Goal: Communication & Community: Answer question/provide support

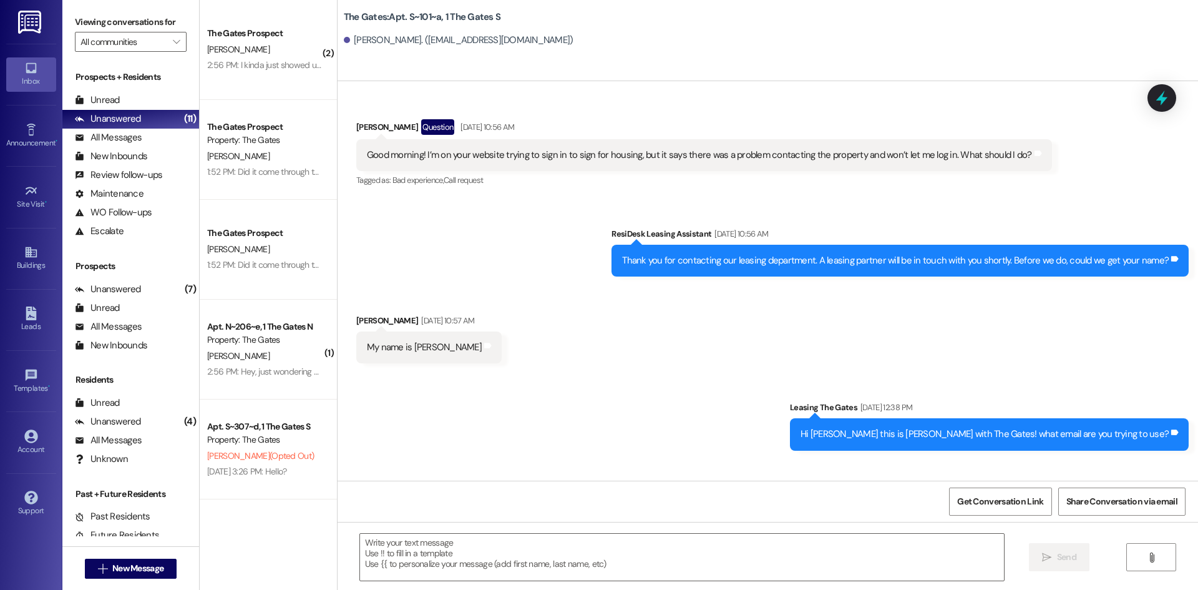
scroll to position [583, 0]
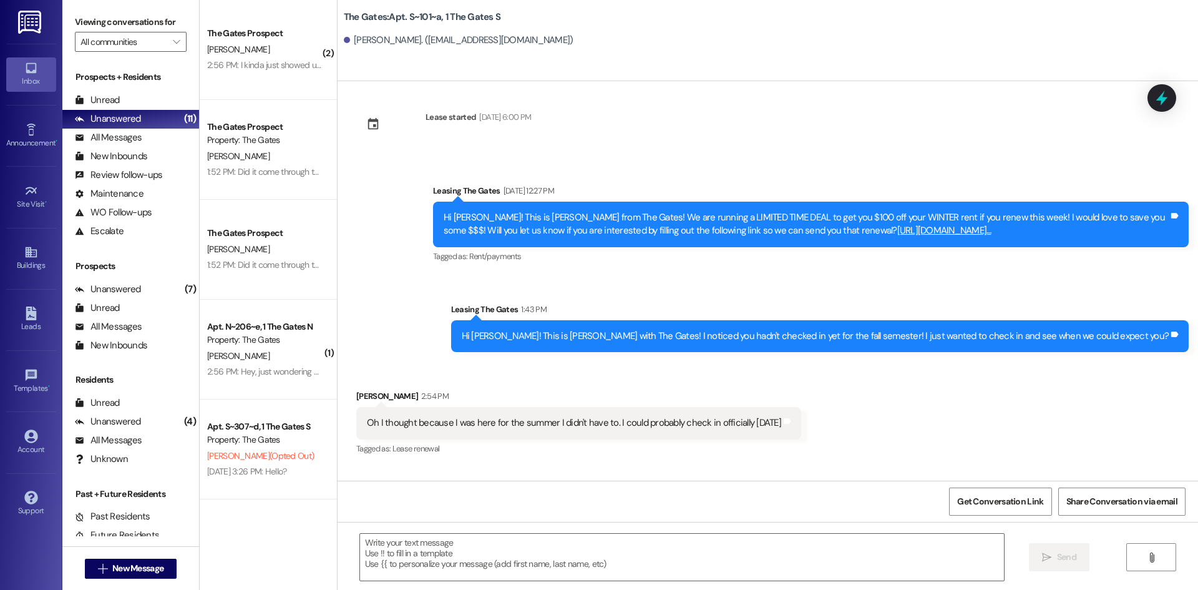
click at [806, 140] on div "Received via SMS [PERSON_NAME] Question [DATE] 10:56 AM Good morning! I’m on yo…" at bounding box center [768, 280] width 861 height 399
click at [130, 575] on button " New Message" at bounding box center [131, 569] width 92 height 20
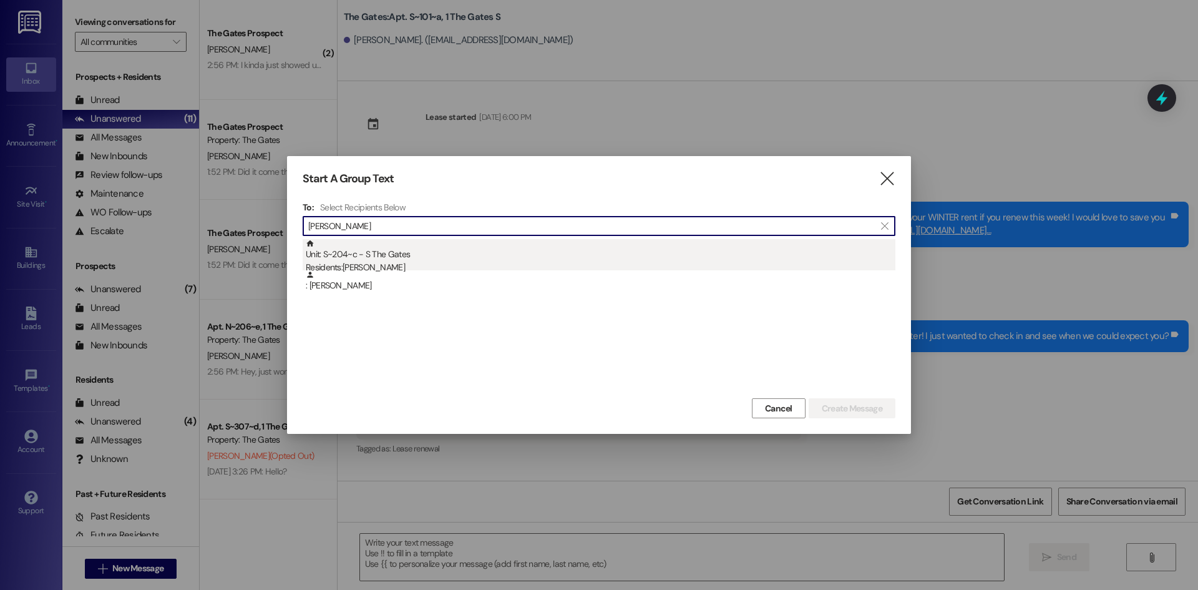
type input "[PERSON_NAME]"
click at [359, 256] on div "Unit: S~204~c - S The Gates Residents: [PERSON_NAME]" at bounding box center [601, 257] width 590 height 36
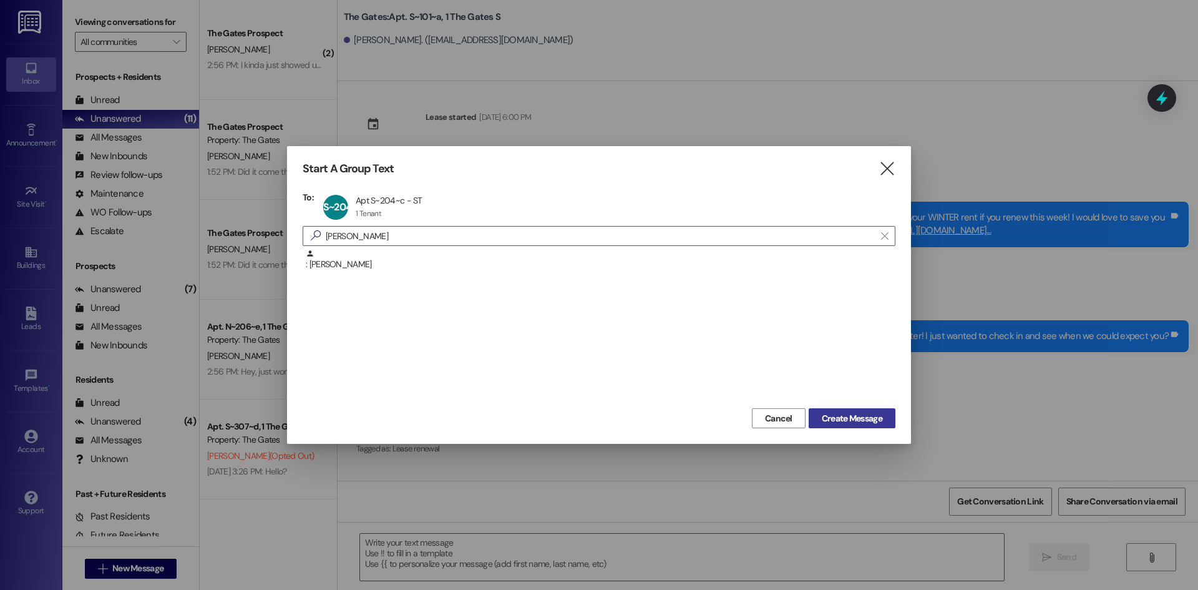
click at [857, 417] on span "Create Message" at bounding box center [852, 418] width 61 height 13
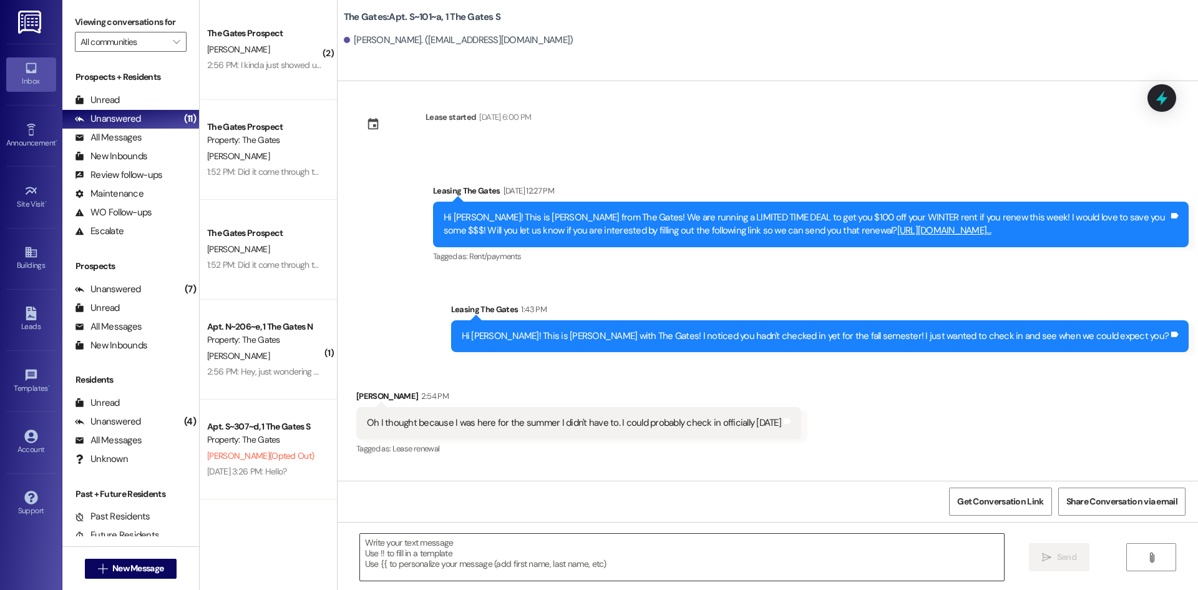
scroll to position [0, 0]
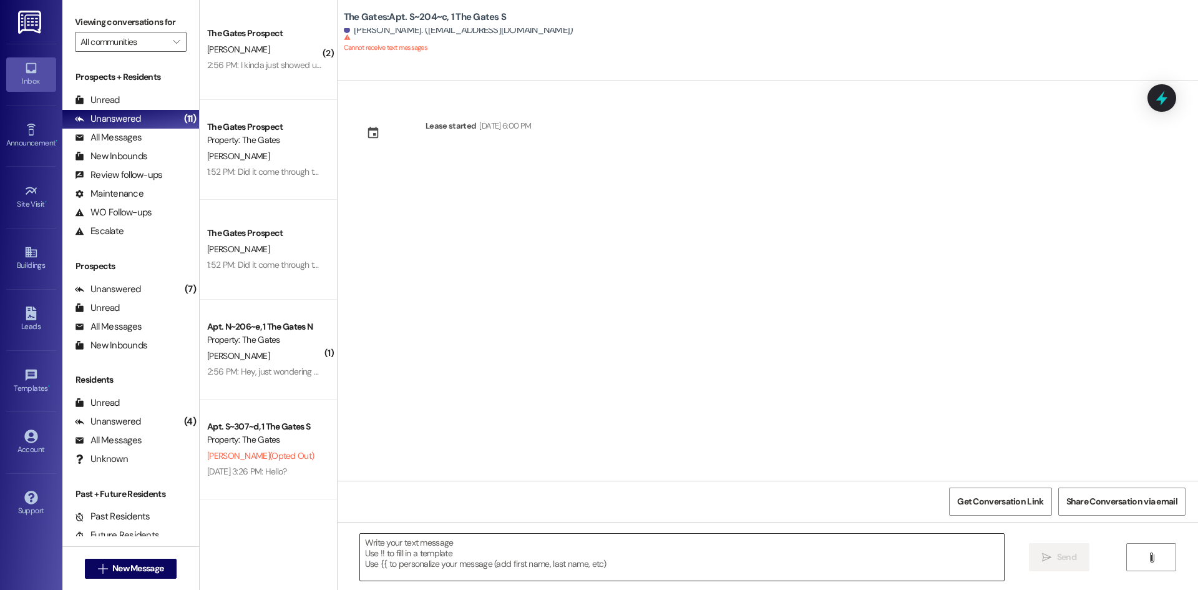
click at [421, 557] on textarea at bounding box center [682, 557] width 644 height 47
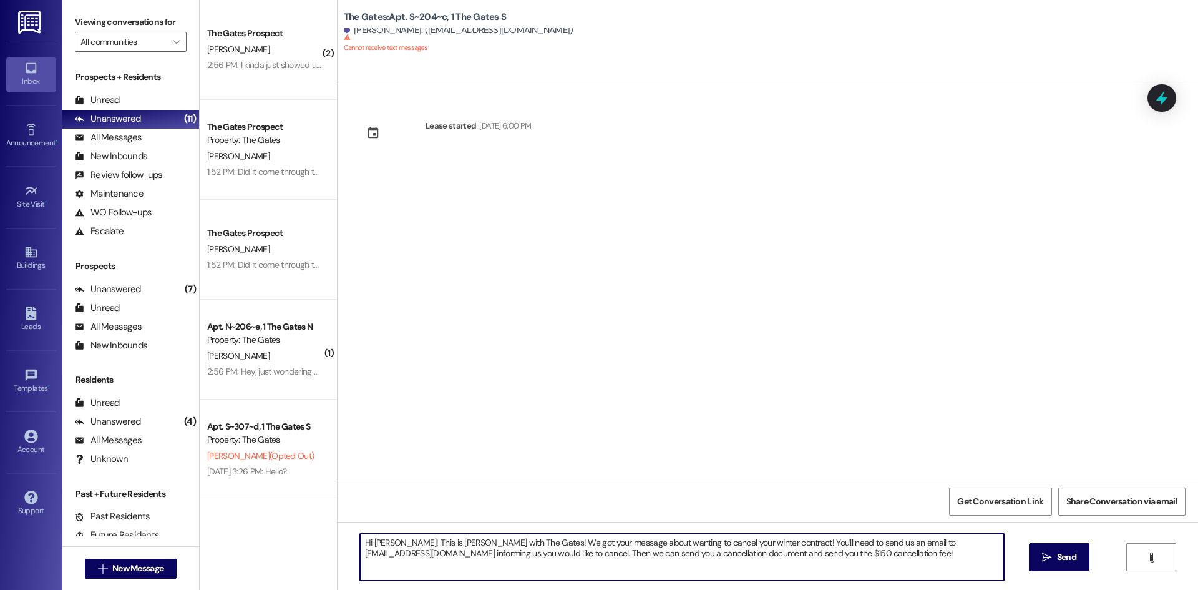
type textarea "Hi [PERSON_NAME]! This is [PERSON_NAME] with The Gates! We got your message abo…"
click at [160, 568] on span "New Message" at bounding box center [137, 568] width 51 height 13
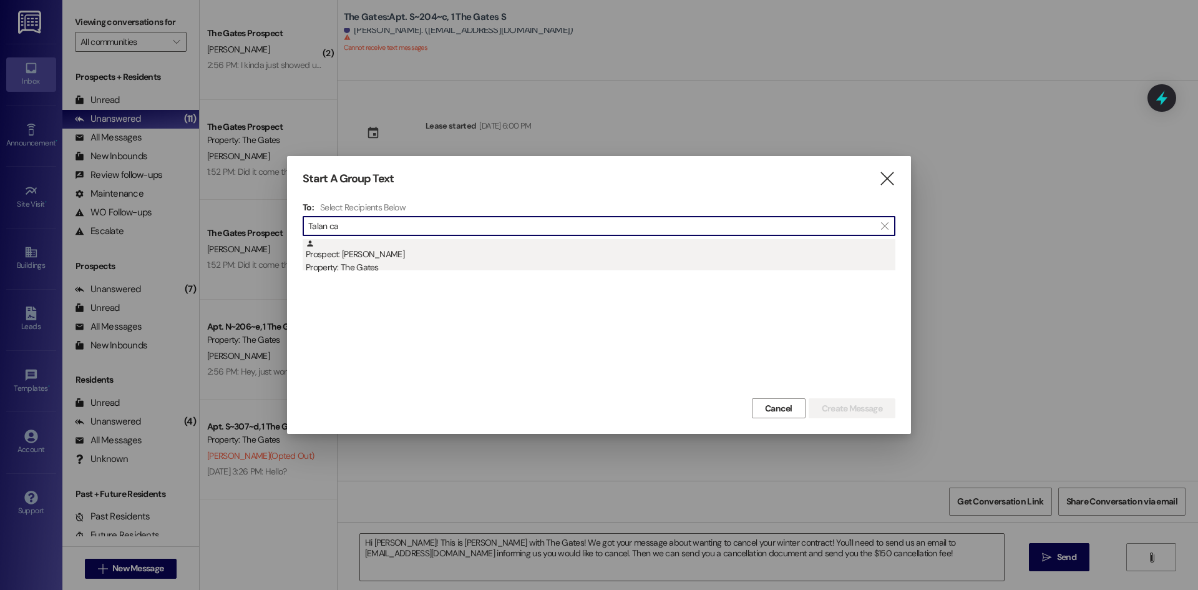
type input "Talan ca"
click at [354, 268] on div "Property: The Gates" at bounding box center [601, 267] width 590 height 13
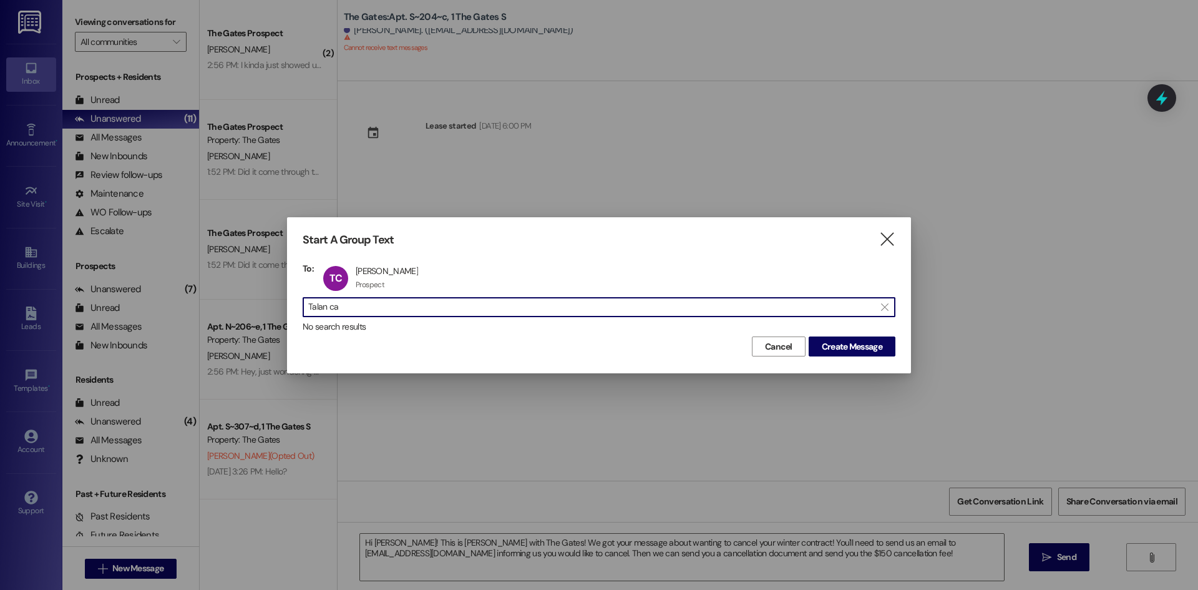
drag, startPoint x: 386, startPoint y: 304, endPoint x: 208, endPoint y: 295, distance: 178.1
click at [208, 295] on div "Start A Group Text  To: TC [PERSON_NAME] [PERSON_NAME] Prospect Prospect click…" at bounding box center [599, 295] width 1198 height 590
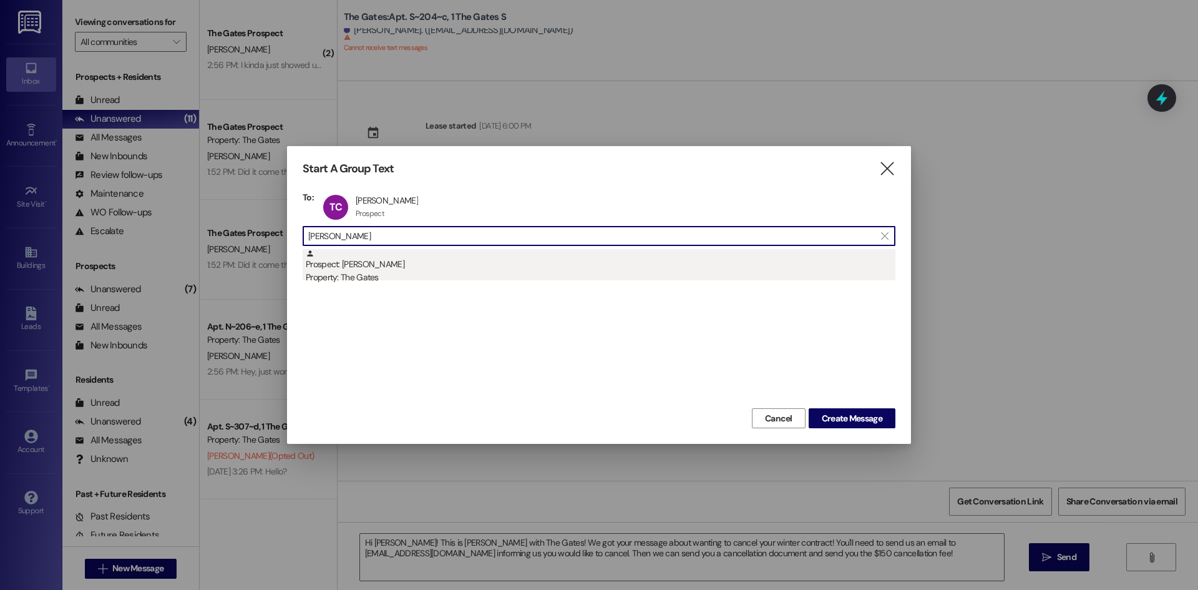
type input "[PERSON_NAME]"
click at [399, 261] on div "Prospect: [PERSON_NAME] Property: The Gates" at bounding box center [601, 267] width 590 height 36
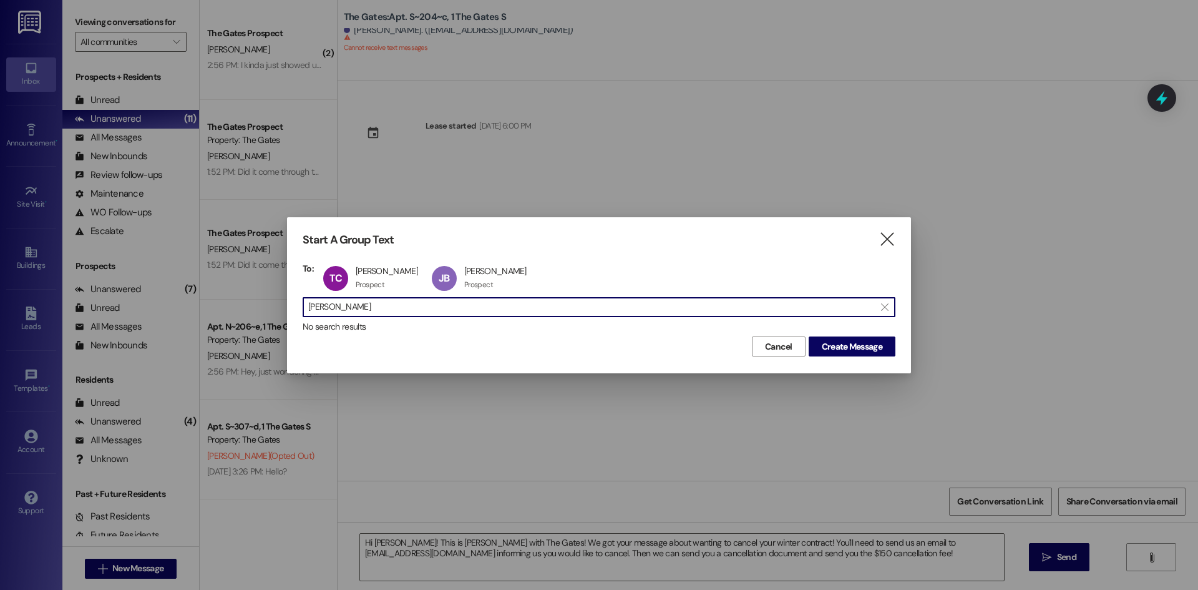
drag, startPoint x: 384, startPoint y: 312, endPoint x: 283, endPoint y: 275, distance: 108.4
click at [207, 294] on div "Start A Group Text  To: TC [PERSON_NAME] [PERSON_NAME] Prospect Prospect click…" at bounding box center [599, 295] width 1198 height 590
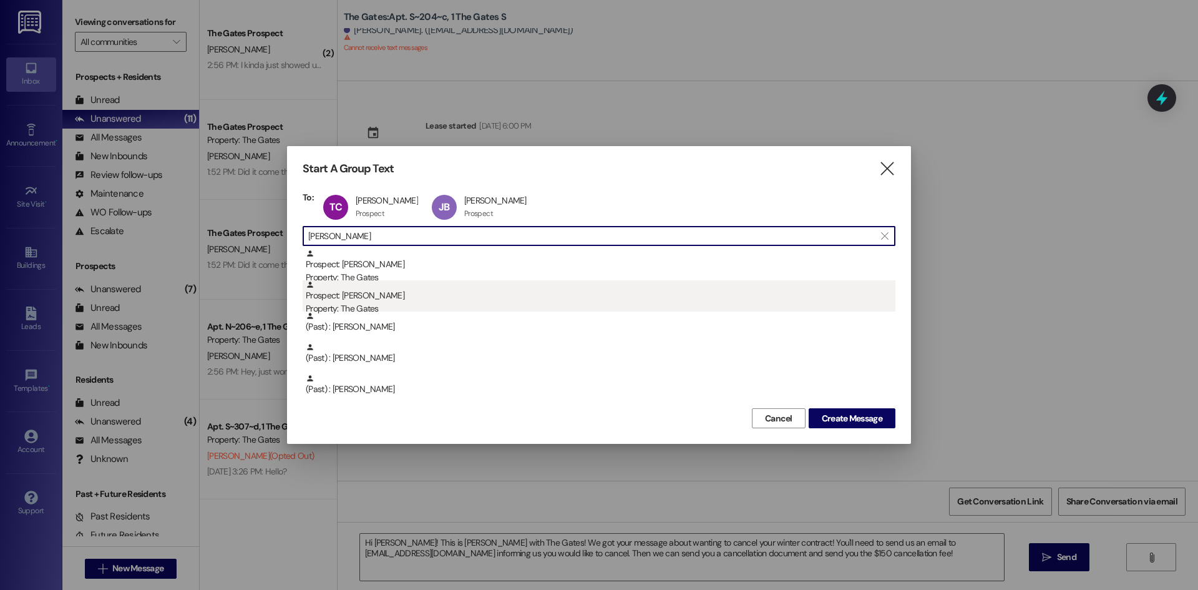
type input "[PERSON_NAME]"
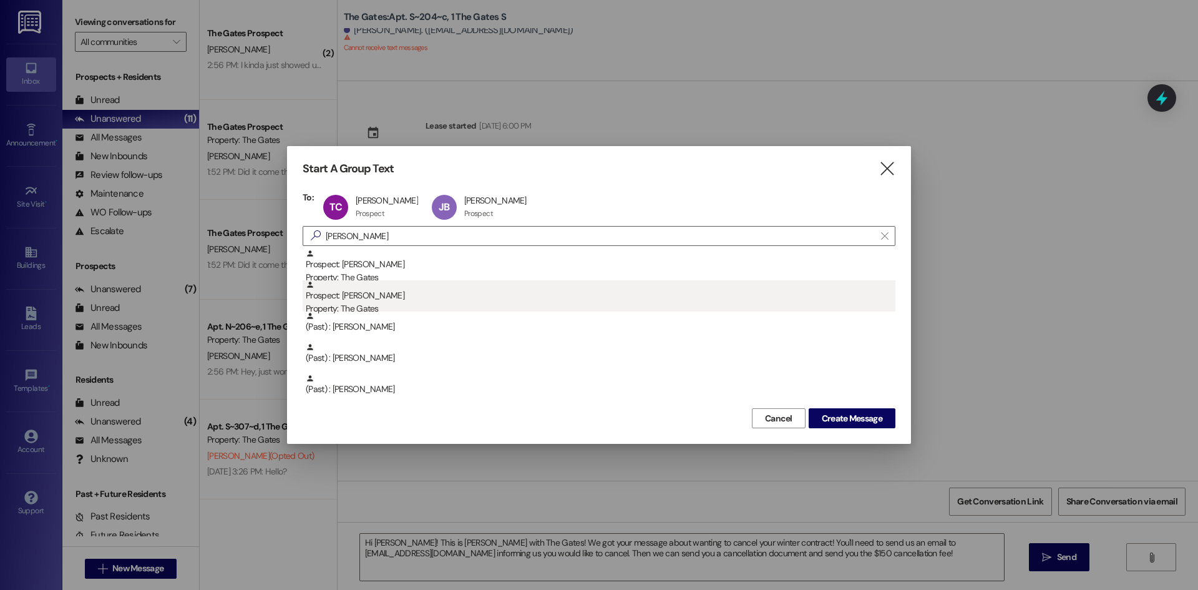
click at [379, 305] on div "Property: The Gates" at bounding box center [601, 308] width 590 height 13
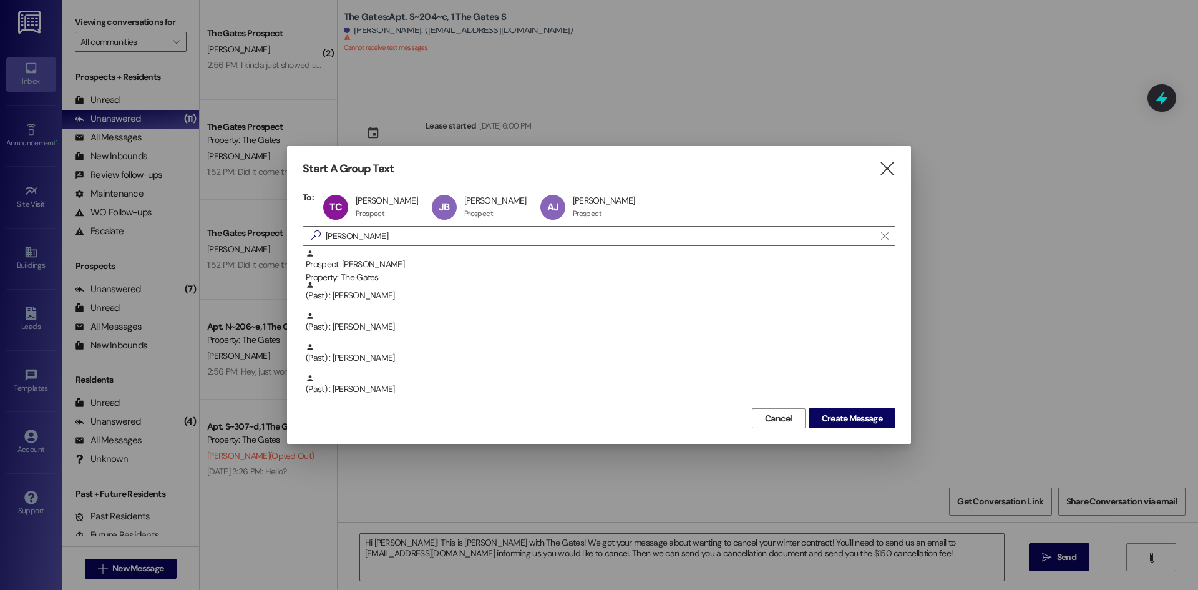
drag, startPoint x: 387, startPoint y: 239, endPoint x: 167, endPoint y: 210, distance: 222.2
click at [167, 210] on div "Start A Group Text  To: TC [PERSON_NAME] [PERSON_NAME] Prospect Prospect click…" at bounding box center [599, 295] width 1198 height 590
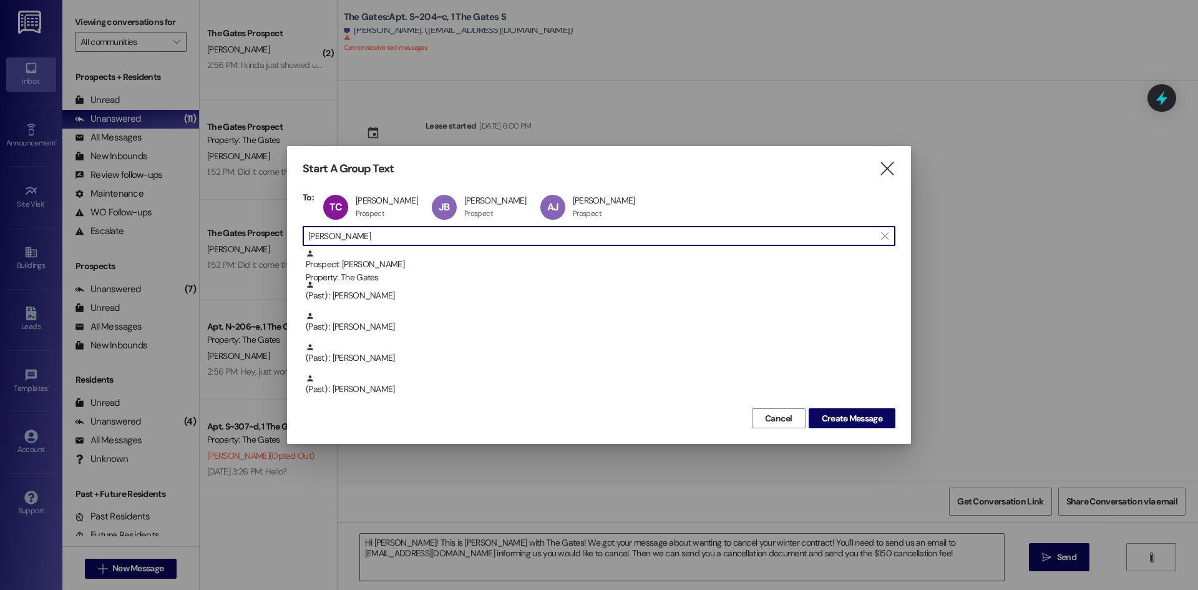
click at [338, 235] on input "[PERSON_NAME]" at bounding box center [591, 235] width 567 height 17
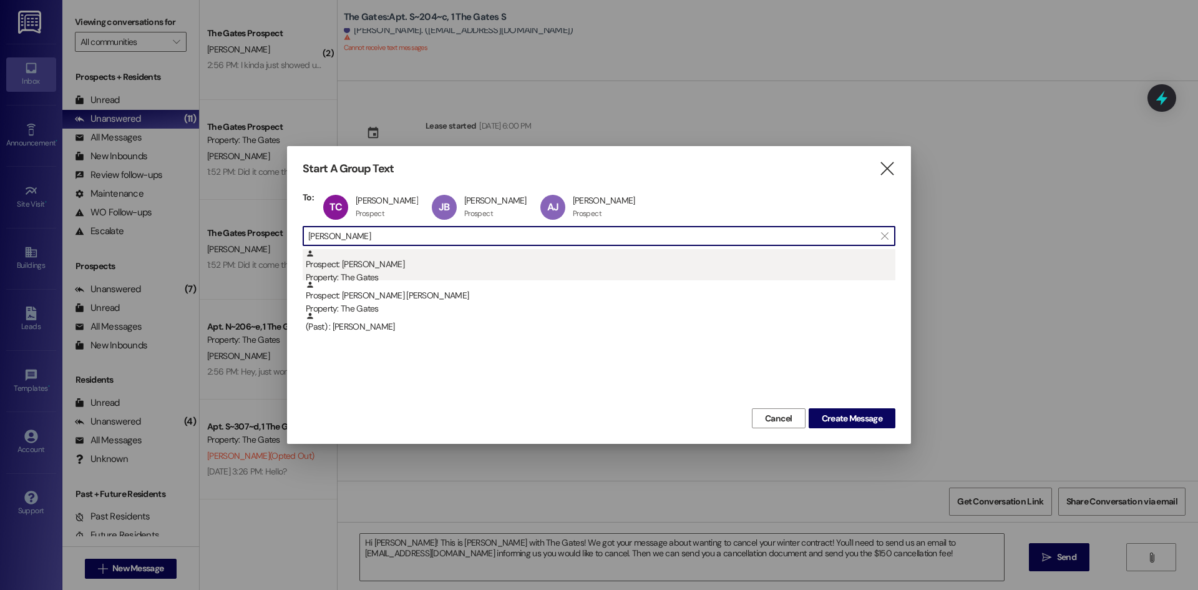
type input "[PERSON_NAME]"
click at [345, 270] on div "Prospect: [PERSON_NAME] Property: The Gates" at bounding box center [601, 267] width 590 height 36
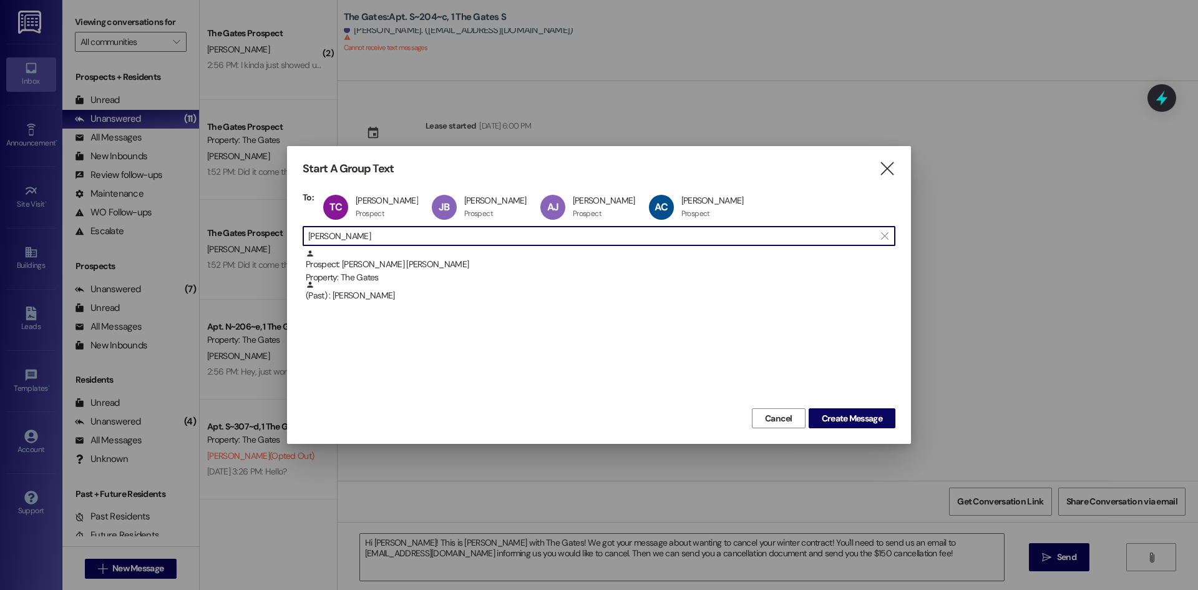
drag, startPoint x: 354, startPoint y: 241, endPoint x: 283, endPoint y: 237, distance: 71.3
click at [283, 237] on div "Start A Group Text  To: TC [PERSON_NAME] [PERSON_NAME] Prospect Prospect click…" at bounding box center [599, 295] width 1198 height 590
type input "Matters"
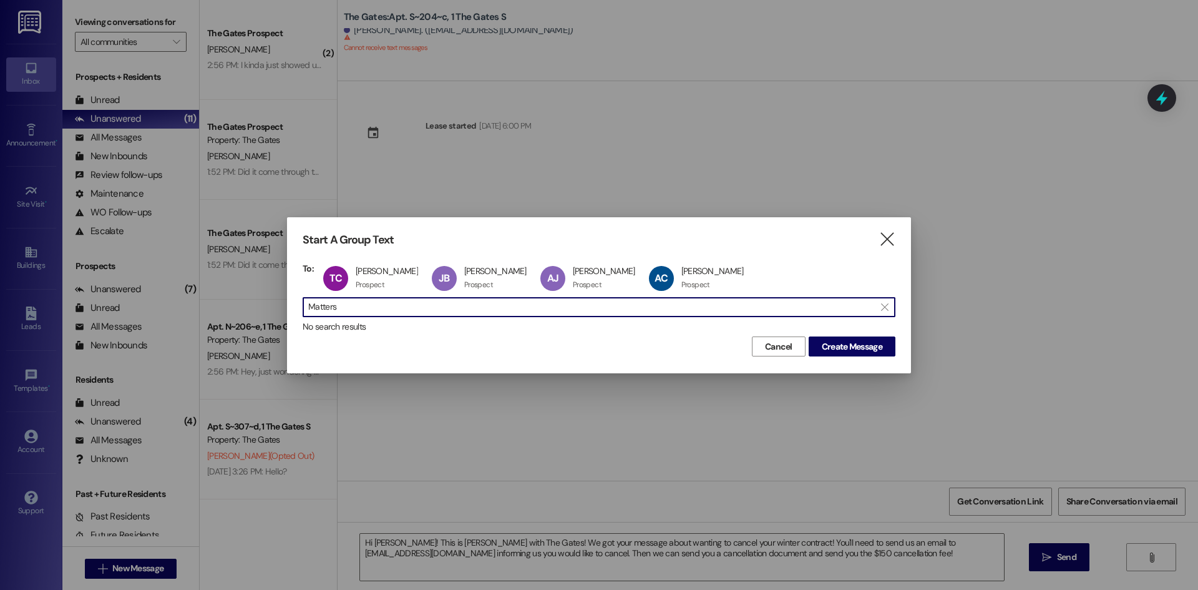
drag, startPoint x: 359, startPoint y: 311, endPoint x: 161, endPoint y: 291, distance: 199.4
click at [161, 291] on div "Start A Group Text  To: TC [PERSON_NAME] [PERSON_NAME] Prospect Prospect click…" at bounding box center [599, 295] width 1198 height 590
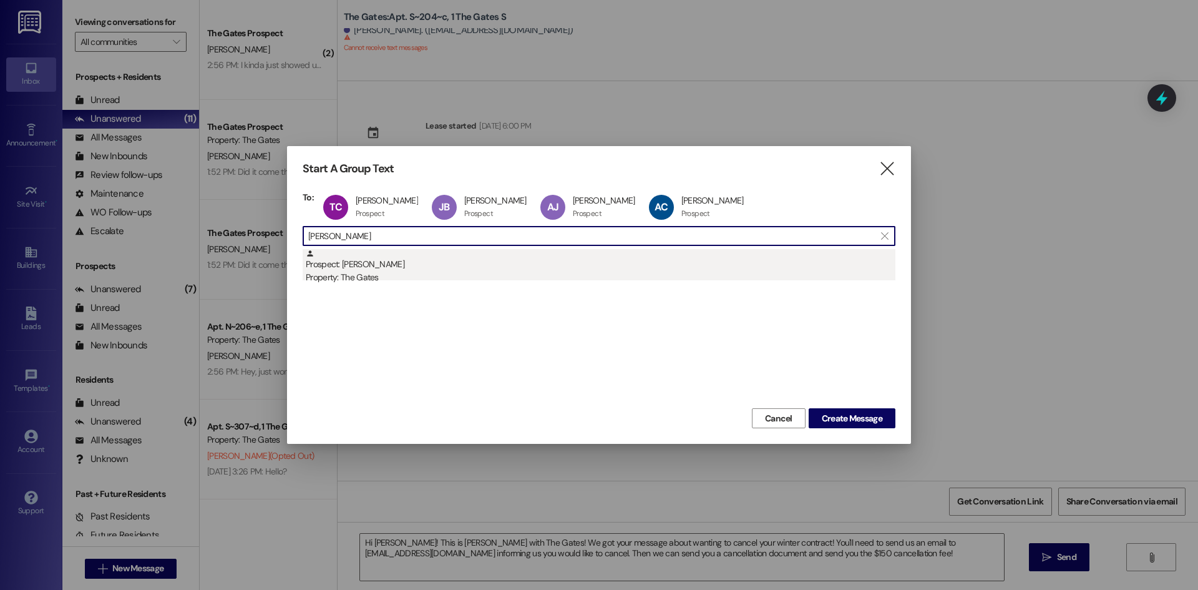
type input "[PERSON_NAME]"
click at [384, 255] on div "Prospect: [PERSON_NAME] Property: The Gates" at bounding box center [601, 267] width 590 height 36
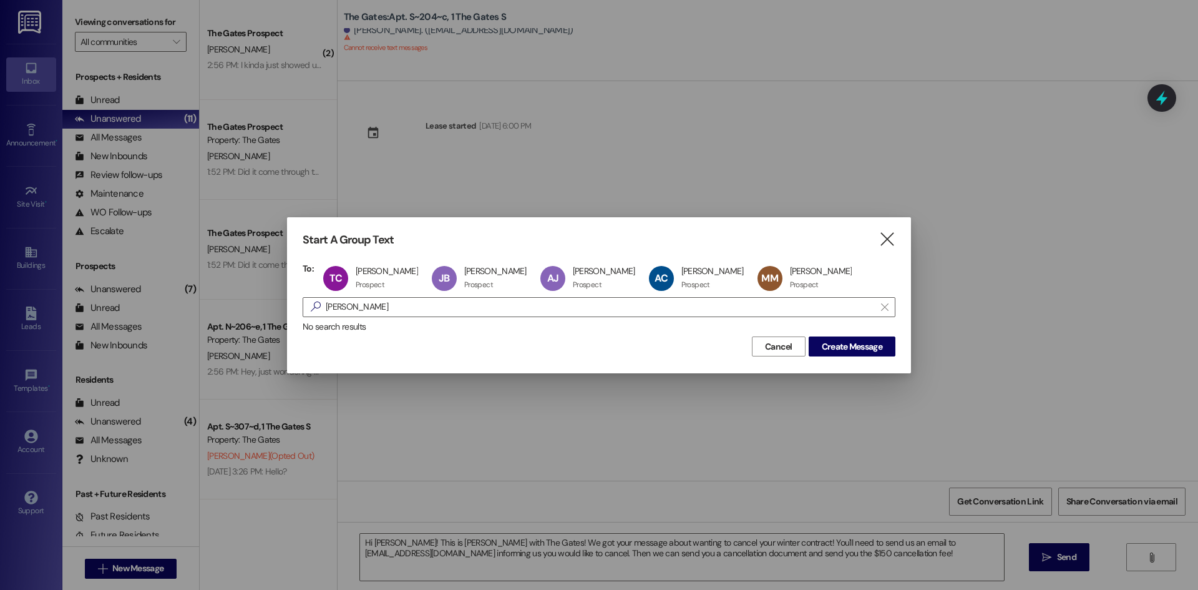
drag, startPoint x: 263, startPoint y: 295, endPoint x: 133, endPoint y: 268, distance: 132.4
click at [133, 268] on div "Start A Group Text  To: TC [PERSON_NAME] [PERSON_NAME] Prospect Prospect click…" at bounding box center [599, 295] width 1198 height 590
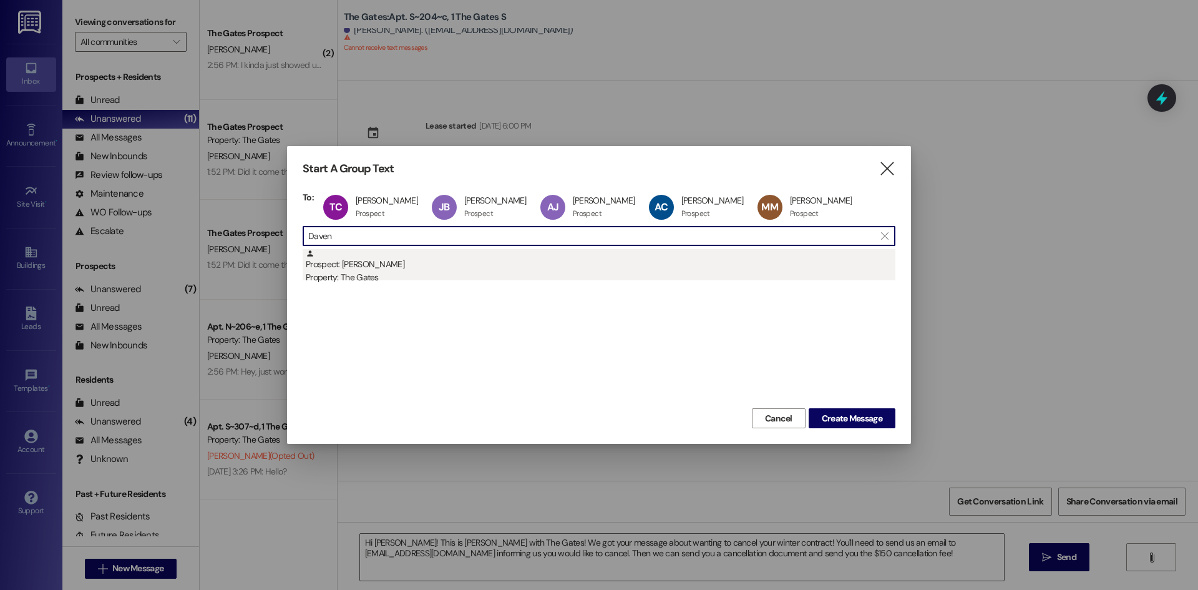
type input "Daven"
click at [339, 264] on div "Prospect: [PERSON_NAME] Property: The Gates" at bounding box center [601, 267] width 590 height 36
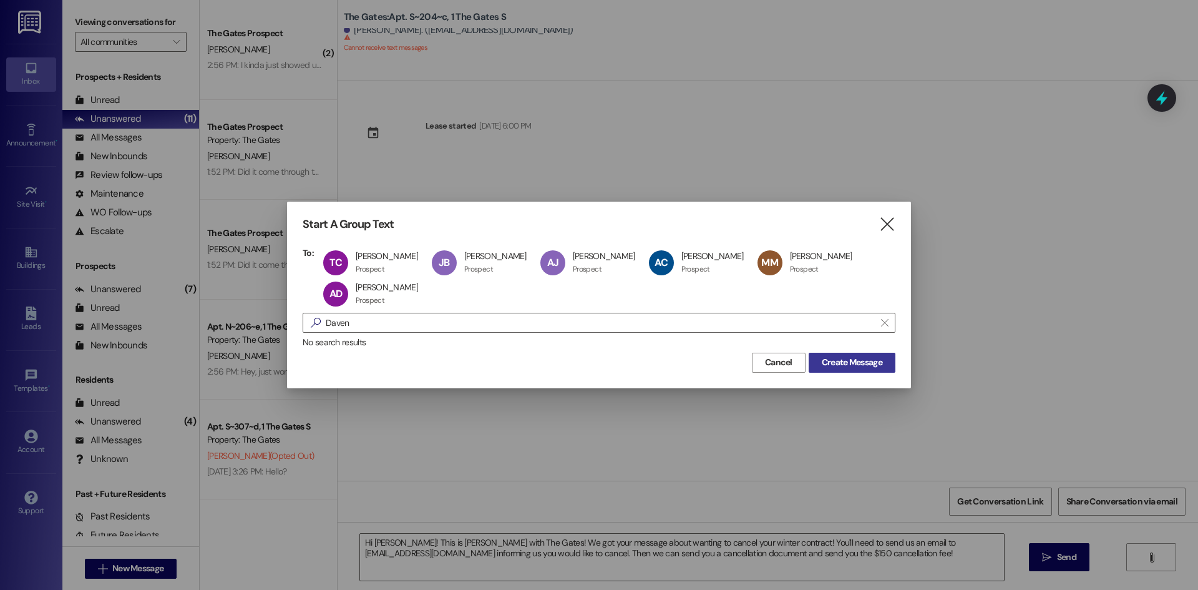
click at [870, 356] on span "Create Message" at bounding box center [852, 362] width 61 height 13
